Goal: Information Seeking & Learning: Learn about a topic

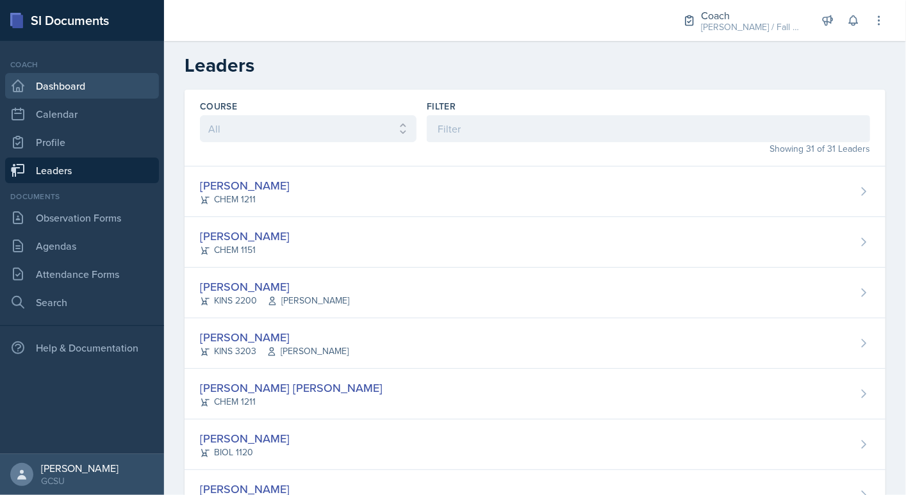
click at [88, 86] on link "Dashboard" at bounding box center [82, 86] width 154 height 26
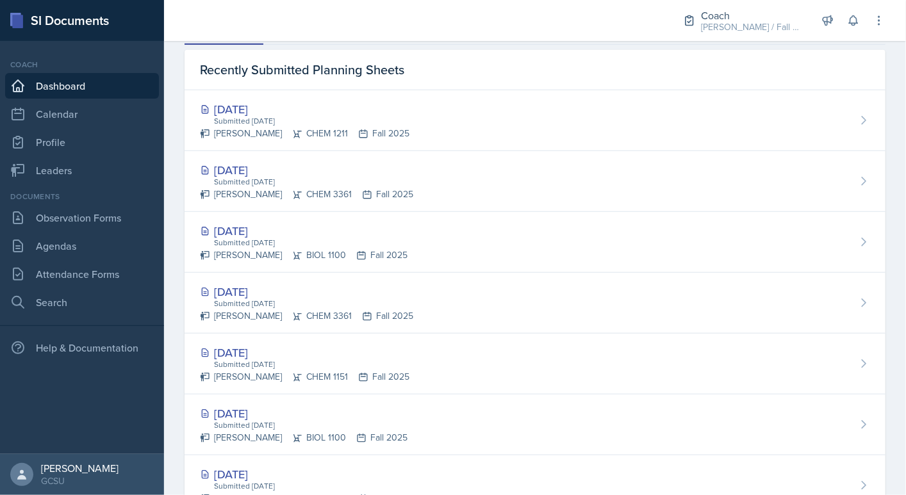
scroll to position [385, 0]
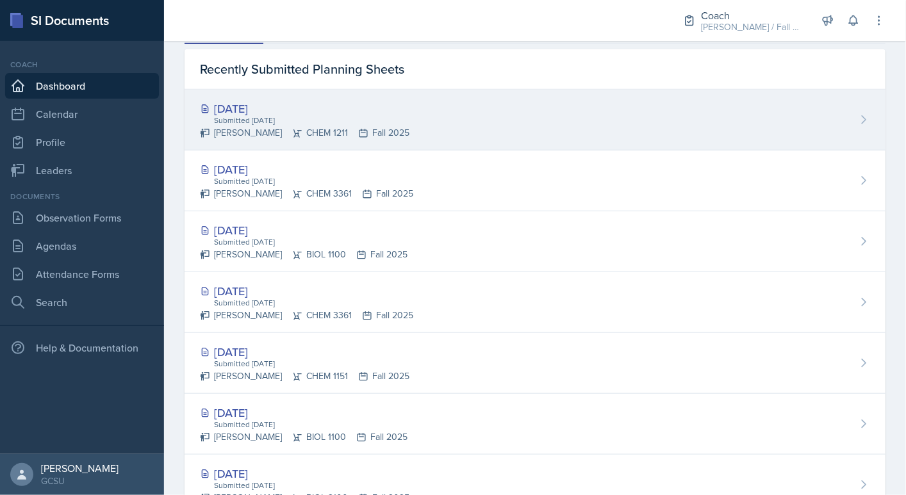
click at [270, 129] on div "Ellie Hopkins CHEM 1211 Fall 2025" at bounding box center [305, 132] width 210 height 13
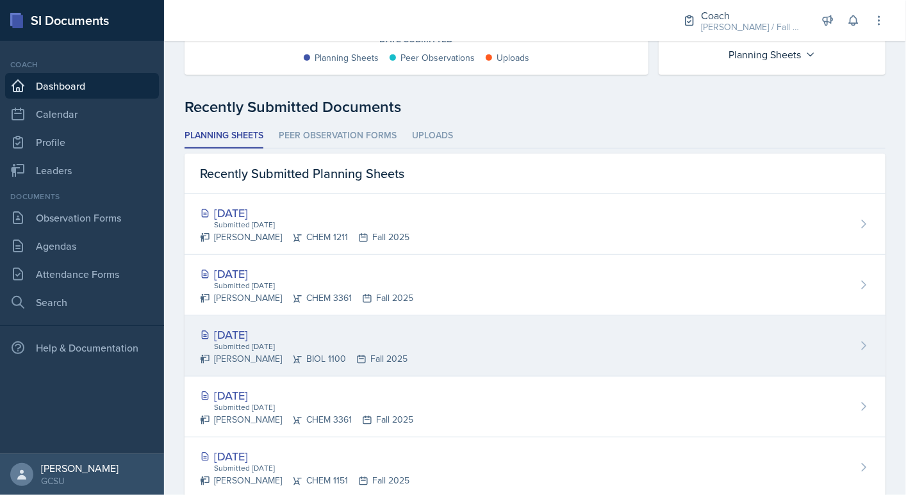
scroll to position [310, 0]
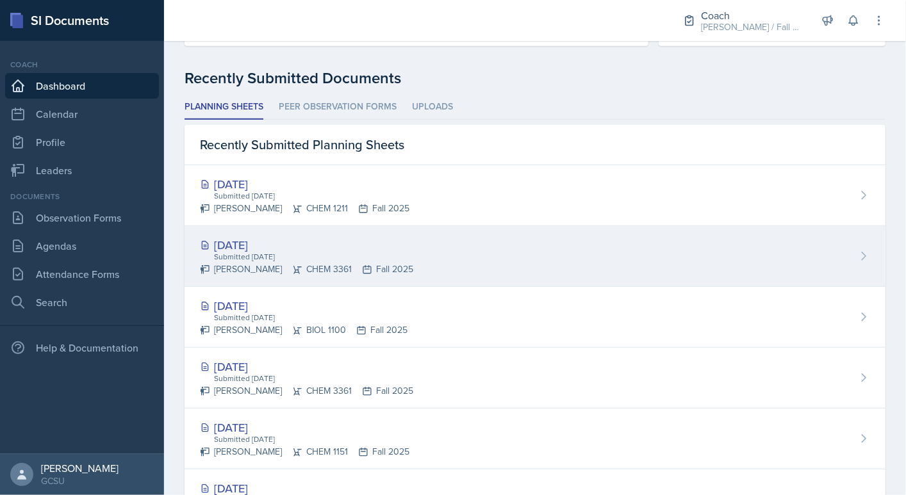
click at [256, 244] on div "Sep 23rd, 2025" at bounding box center [306, 245] width 213 height 17
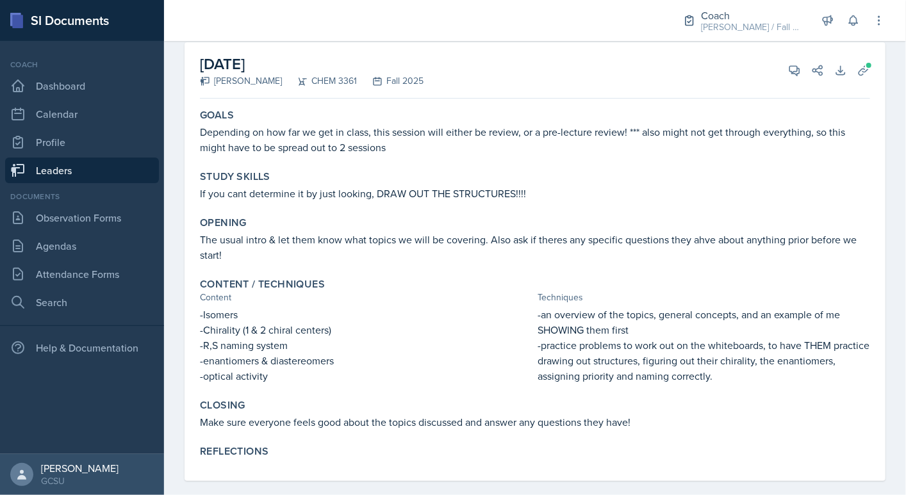
scroll to position [73, 0]
click at [516, 183] on div "Study Skills If you cant determine it by just looking, DRAW OUT THE STRUCTURES!…" at bounding box center [535, 184] width 681 height 41
click at [515, 190] on p "If you cant determine it by just looking, DRAW OUT THE STRUCTURES!!!!" at bounding box center [535, 192] width 670 height 15
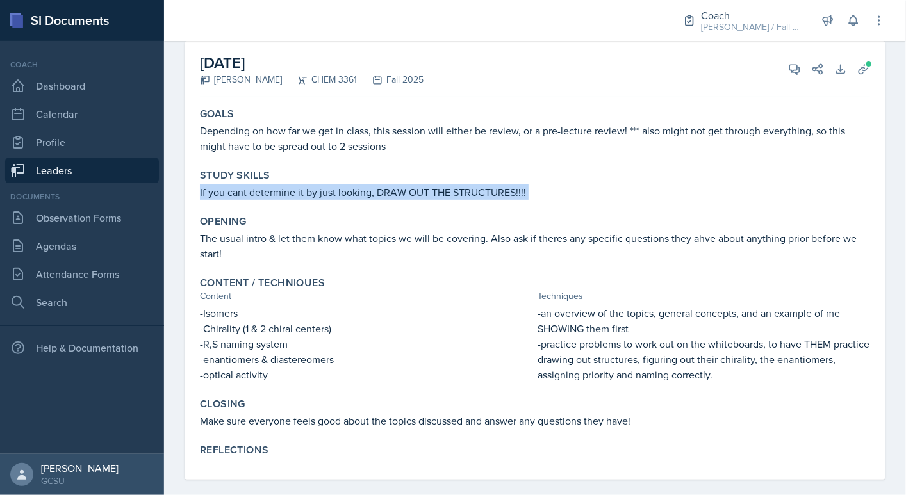
click at [515, 190] on p "If you cant determine it by just looking, DRAW OUT THE STRUCTURES!!!!" at bounding box center [535, 192] width 670 height 15
click at [470, 259] on p "The usual intro & let them know what topics we will be covering. Also ask if th…" at bounding box center [535, 246] width 670 height 31
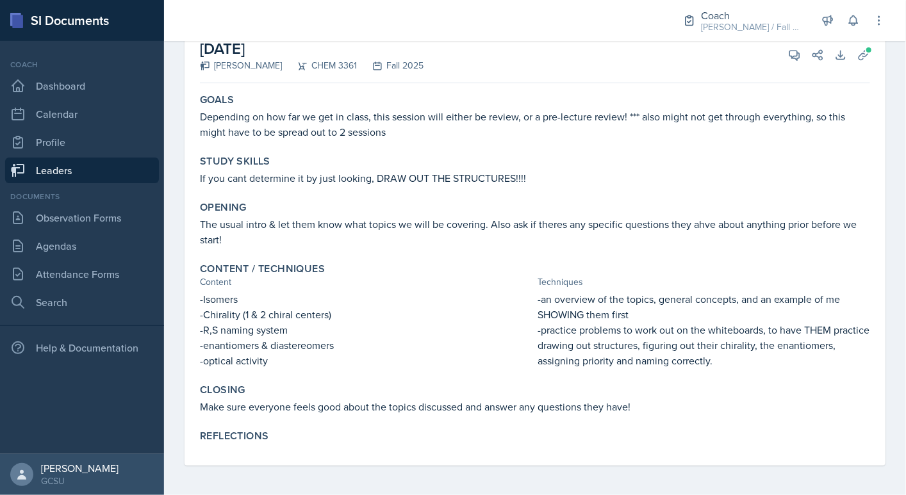
click at [220, 295] on p "-Isomers" at bounding box center [366, 299] width 333 height 15
click at [219, 329] on p "-R,S naming system" at bounding box center [366, 329] width 333 height 15
click at [223, 365] on p "-optical activity" at bounding box center [366, 360] width 333 height 15
click at [229, 375] on div "Goals Depending on how far we get in class, this session will either be review,…" at bounding box center [535, 277] width 670 height 378
click at [222, 344] on p "-enantiomers & diastereomers" at bounding box center [366, 345] width 333 height 15
